Goal: Task Accomplishment & Management: Use online tool/utility

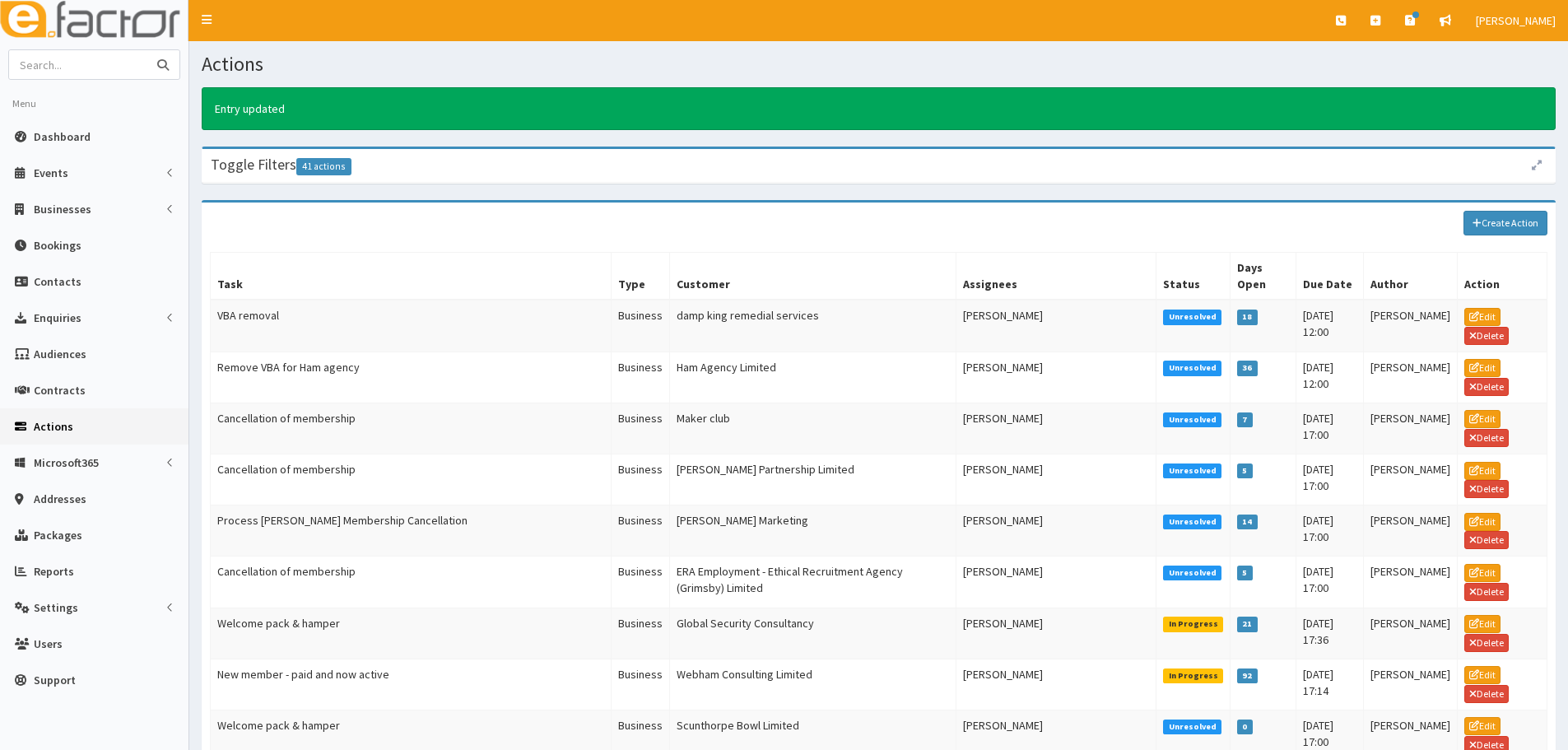
click at [110, 59] on input "text" at bounding box center [78, 64] width 138 height 29
paste input "Bee Bureau Limited"
type input "Bee Bureau Limited"
click at [146, 50] on button "submit" at bounding box center [163, 64] width 33 height 29
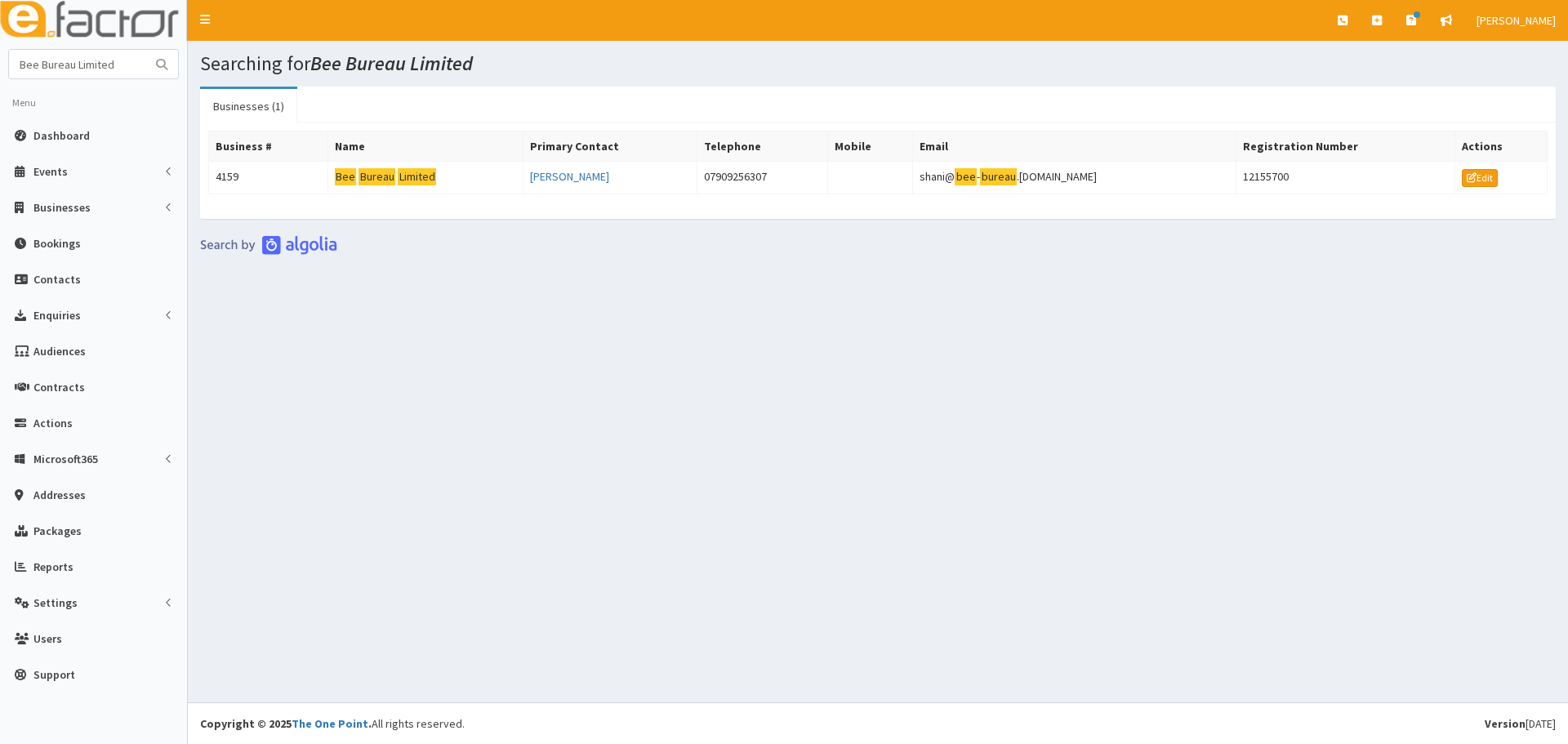
click at [371, 186] on td "Bee Bureau Limited" at bounding box center [425, 178] width 195 height 33
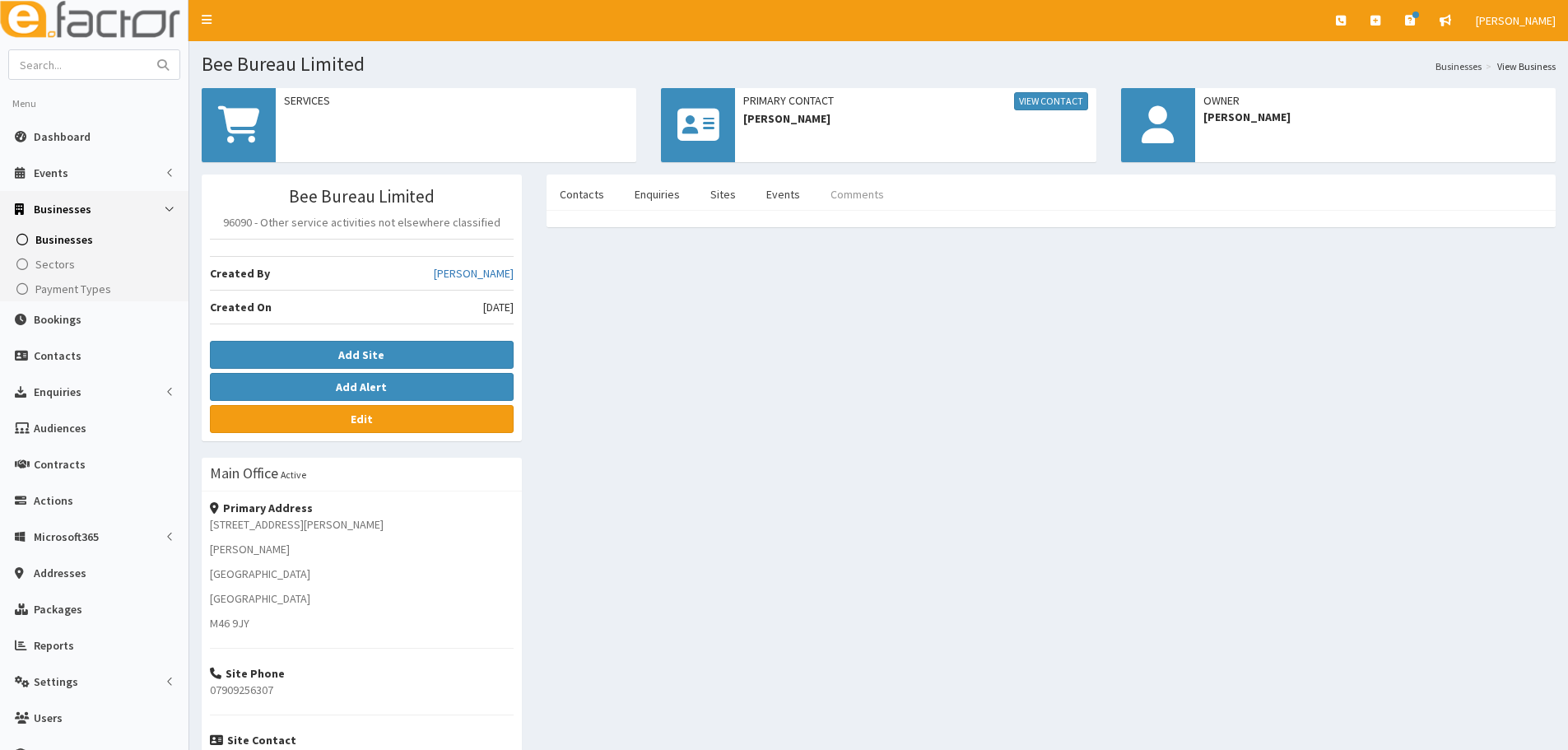
click at [843, 190] on link "Comments" at bounding box center [857, 194] width 80 height 35
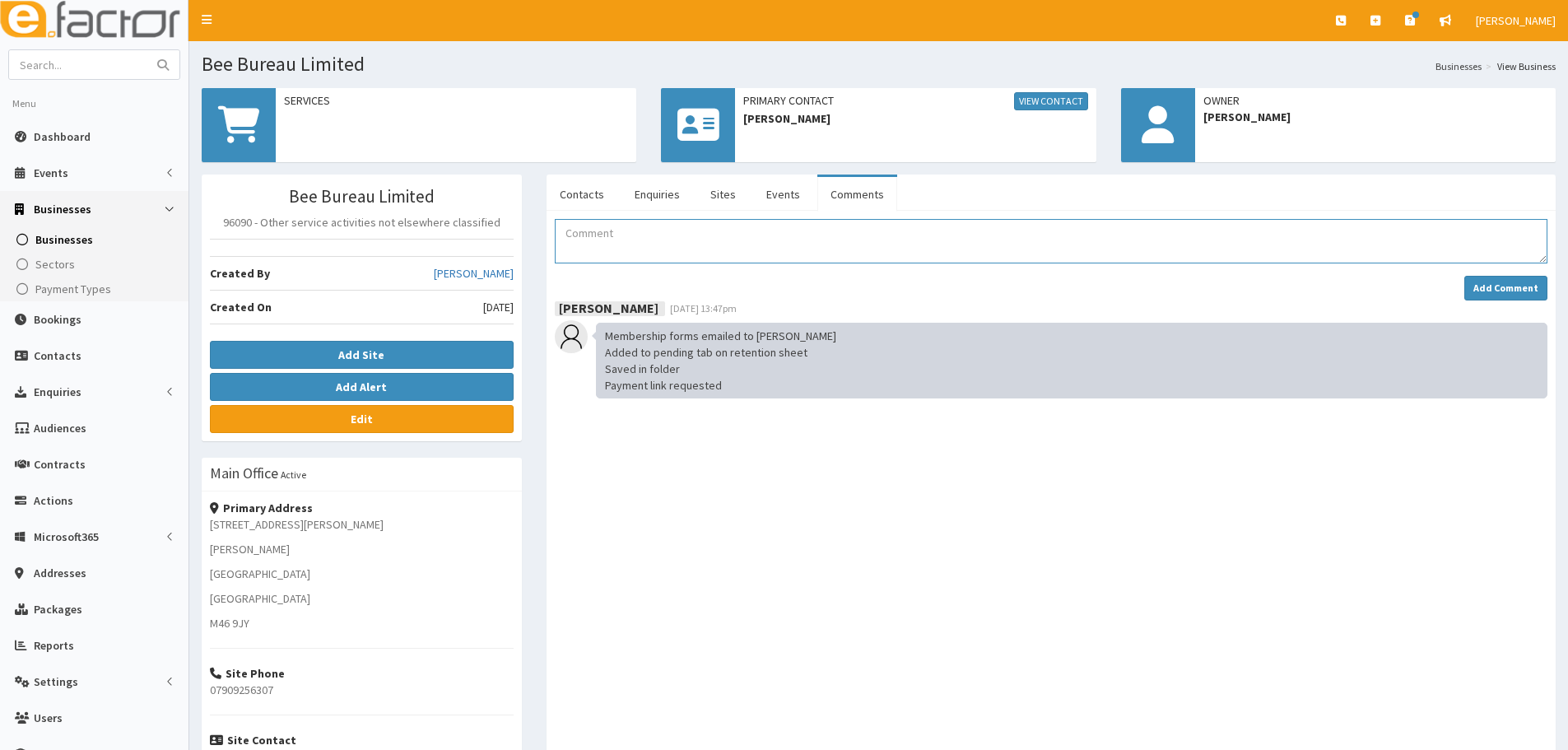
click at [658, 242] on textarea "Comment" at bounding box center [1050, 241] width 992 height 45
type textarea "Liv called and chased to see if her membership was active yet or not."
click at [1528, 286] on strong "Add Comment" at bounding box center [1505, 287] width 65 height 12
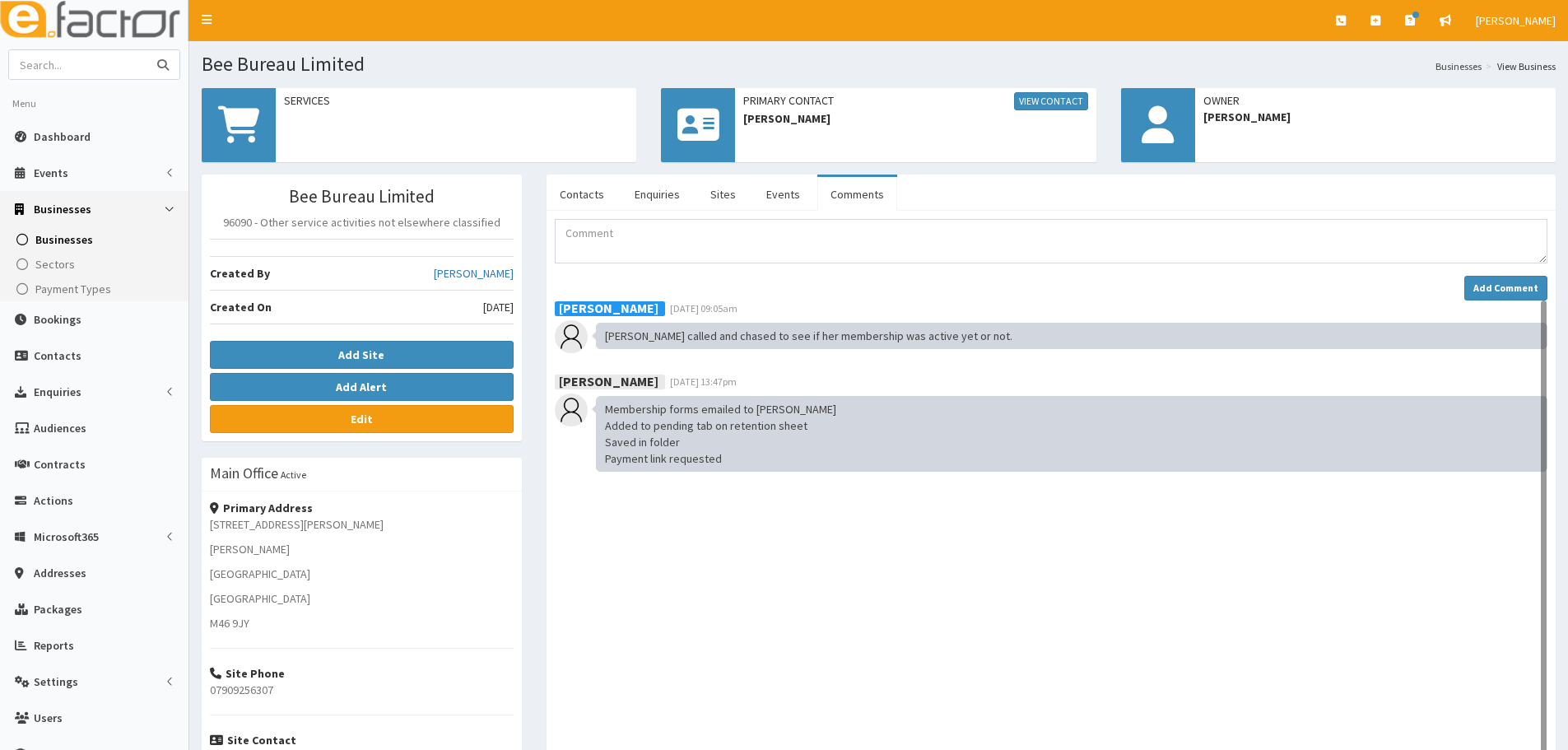
click at [97, 72] on input "text" at bounding box center [78, 64] width 138 height 29
click at [586, 200] on link "Contacts" at bounding box center [582, 194] width 71 height 35
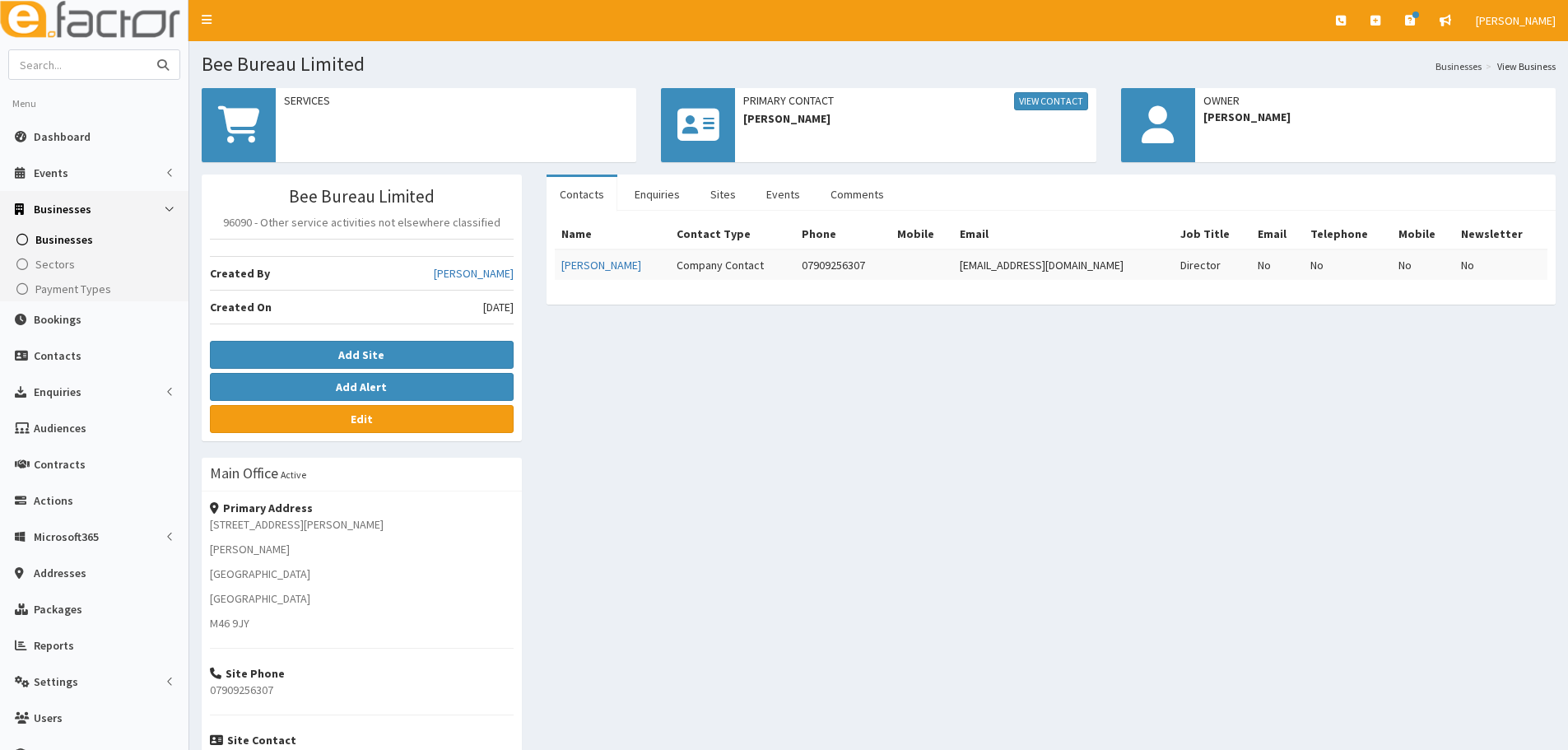
click at [88, 65] on input "text" at bounding box center [78, 64] width 138 height 29
type input "blue orint"
click at [146, 50] on button "submit" at bounding box center [163, 64] width 33 height 29
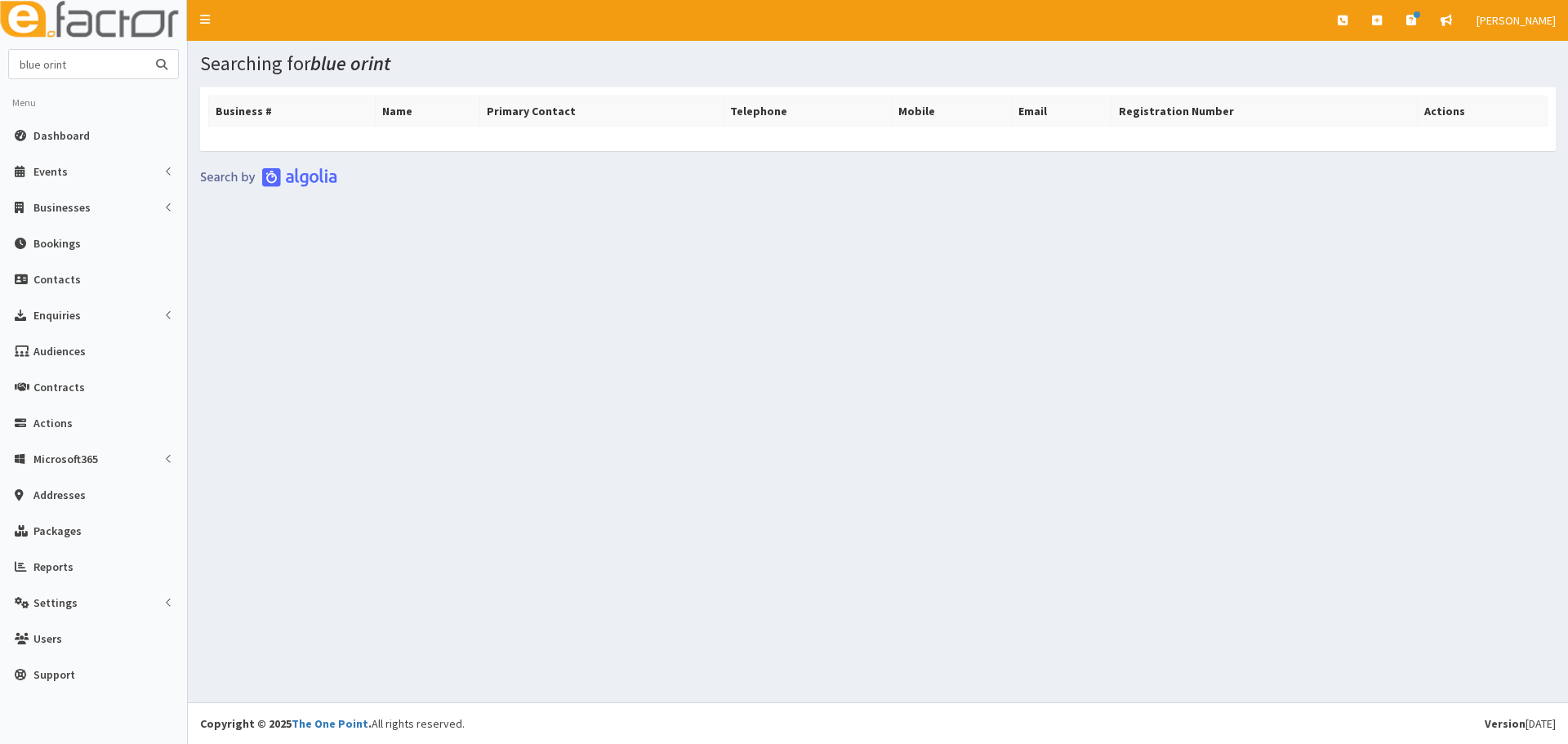
click at [52, 66] on input "blue orint" at bounding box center [77, 64] width 137 height 29
type input "blue print"
click at [156, 66] on icon "submit" at bounding box center [161, 65] width 11 height 11
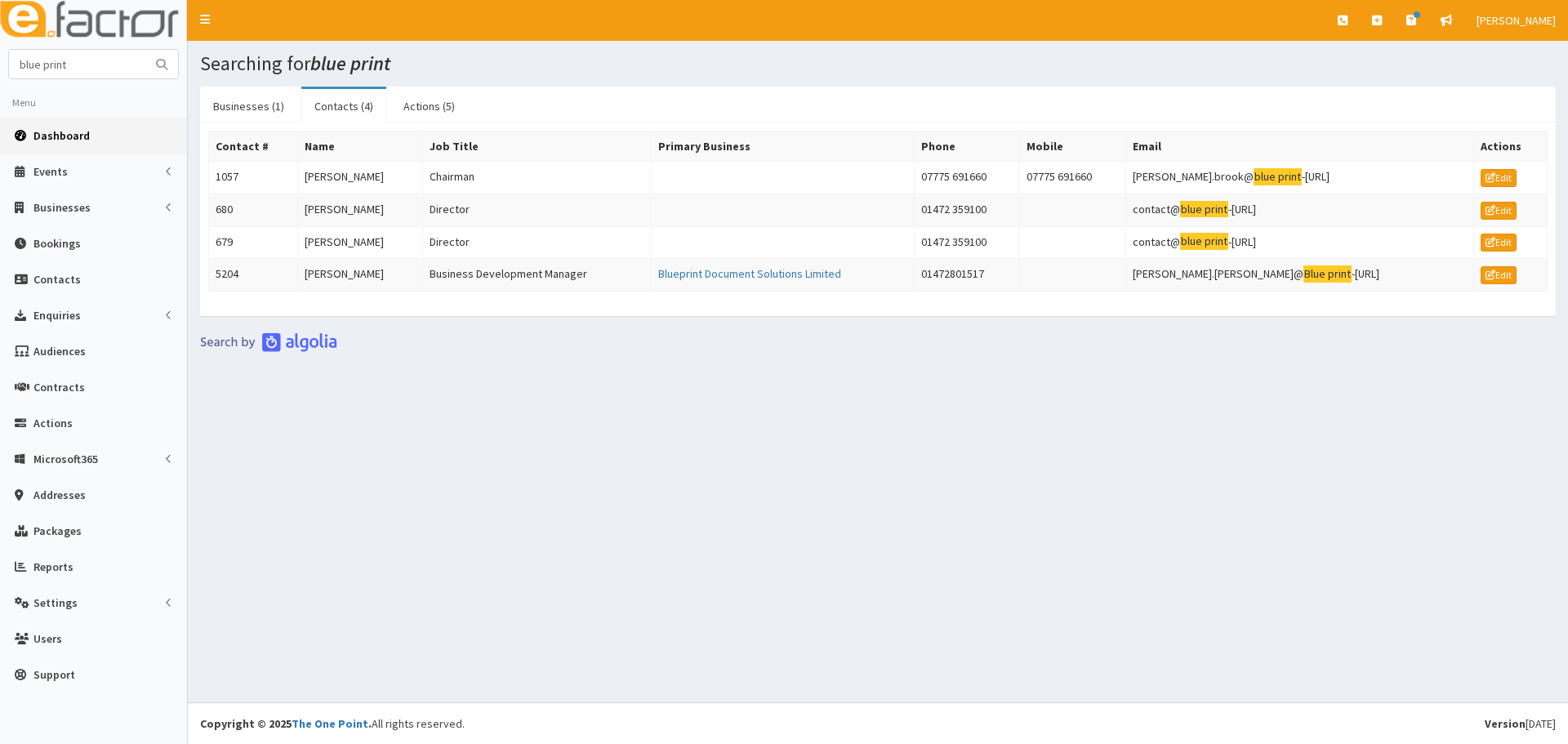
click at [66, 129] on span "Dashboard" at bounding box center [61, 135] width 57 height 15
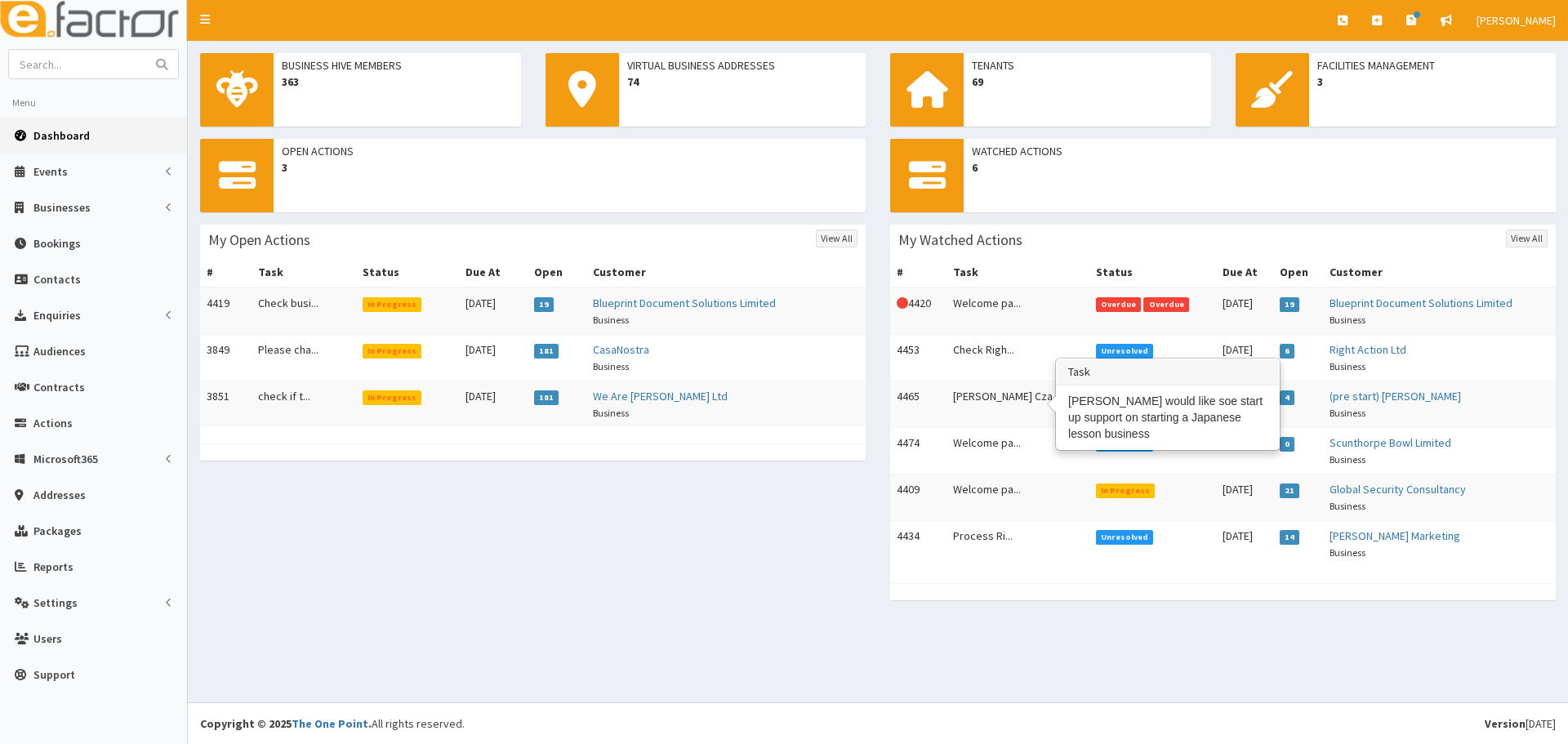
click at [1002, 397] on td "[PERSON_NAME] Cza..." at bounding box center [1018, 404] width 143 height 47
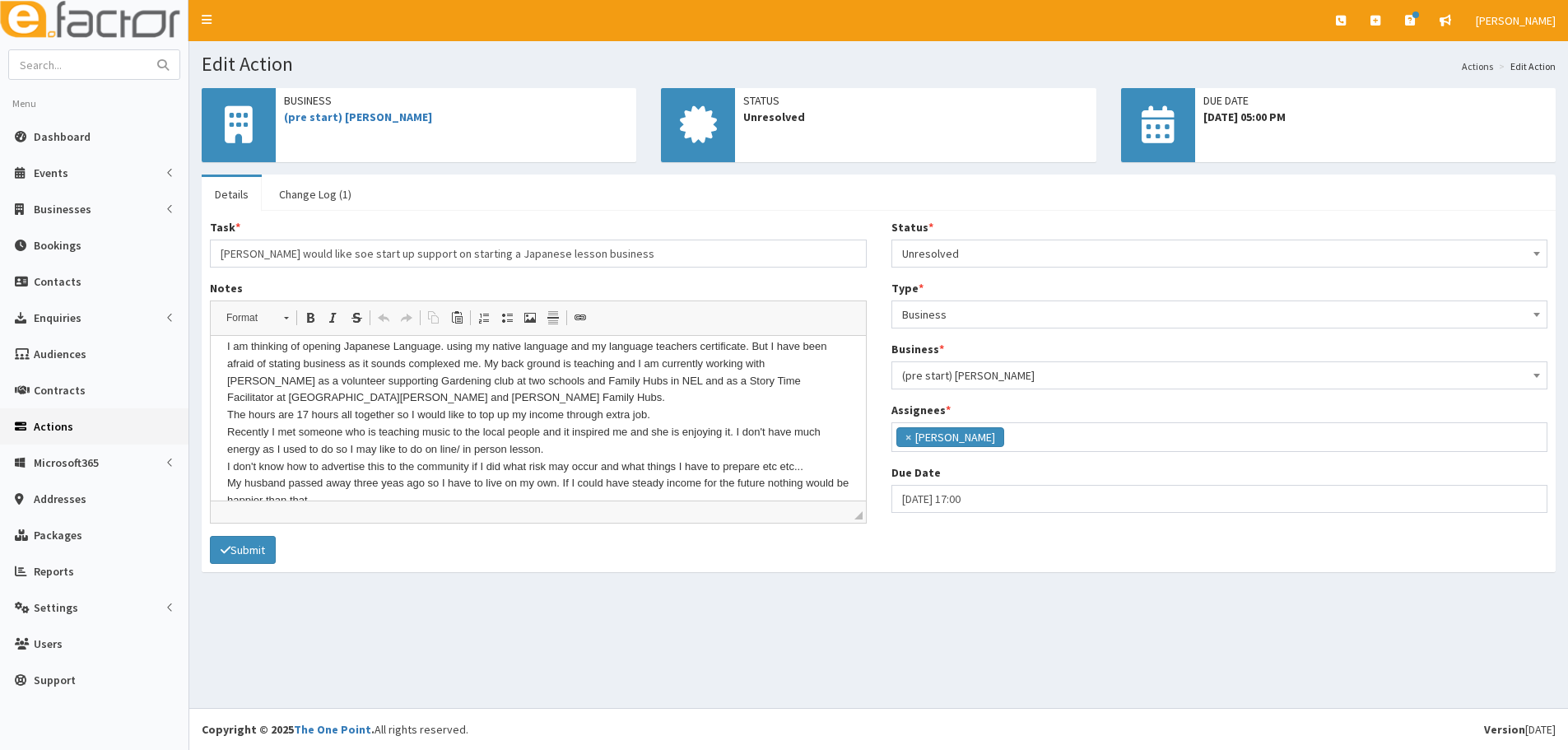
scroll to position [181, 0]
